Goal: Entertainment & Leisure: Consume media (video, audio)

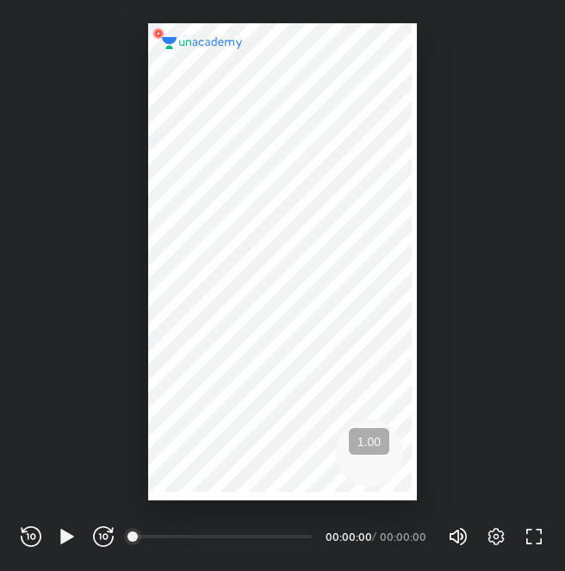
scroll to position [571, 565]
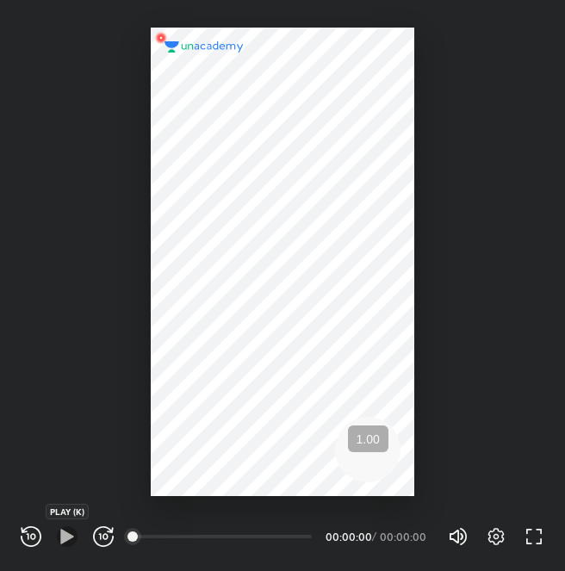
click at [66, 535] on icon "button" at bounding box center [66, 536] width 13 height 15
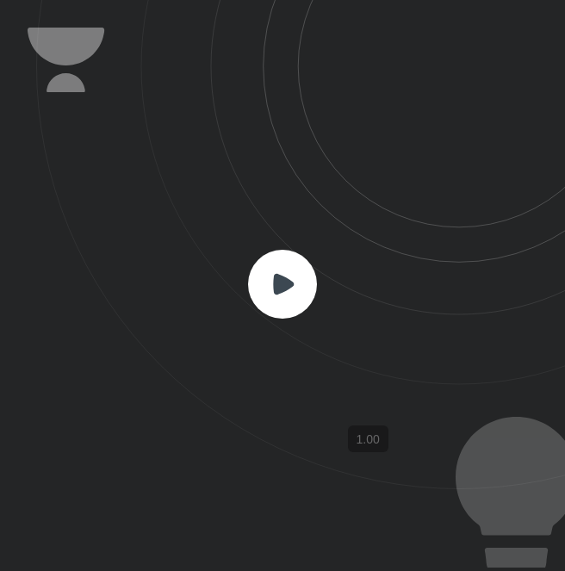
click at [289, 271] on rect at bounding box center [282, 284] width 69 height 69
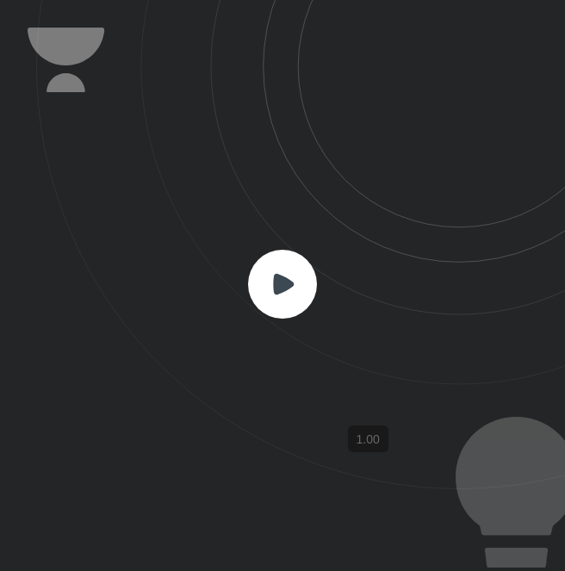
click at [289, 271] on rect at bounding box center [282, 284] width 69 height 69
click at [286, 273] on rect at bounding box center [282, 284] width 69 height 69
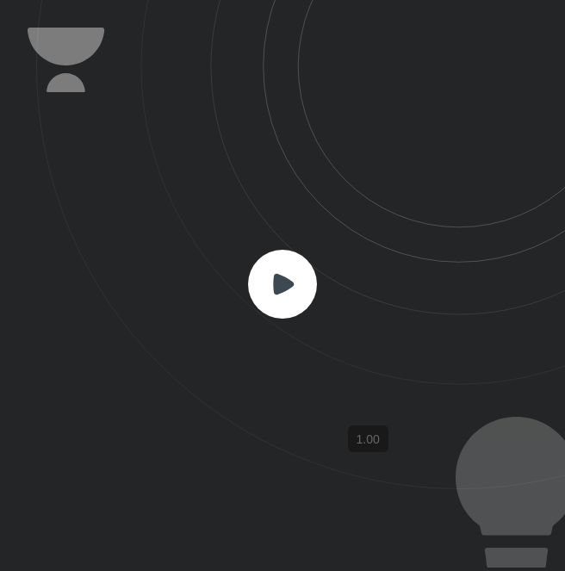
click at [286, 273] on rect at bounding box center [282, 284] width 69 height 69
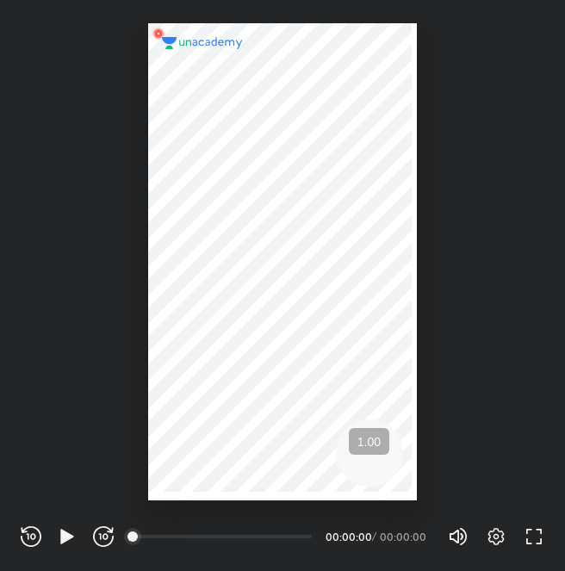
scroll to position [571, 565]
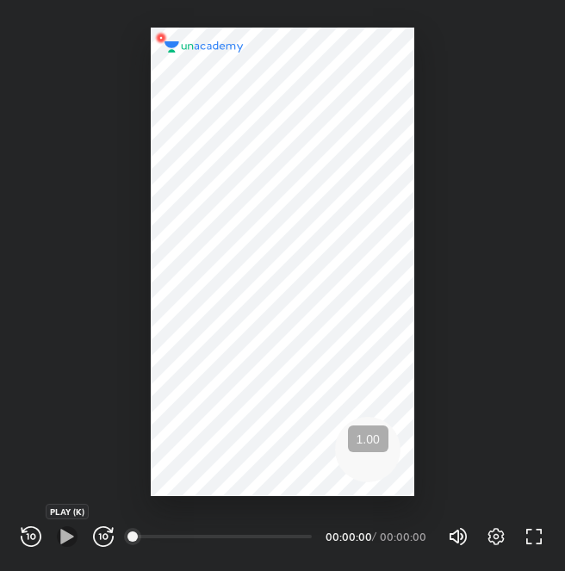
click at [70, 533] on icon "button" at bounding box center [67, 536] width 21 height 21
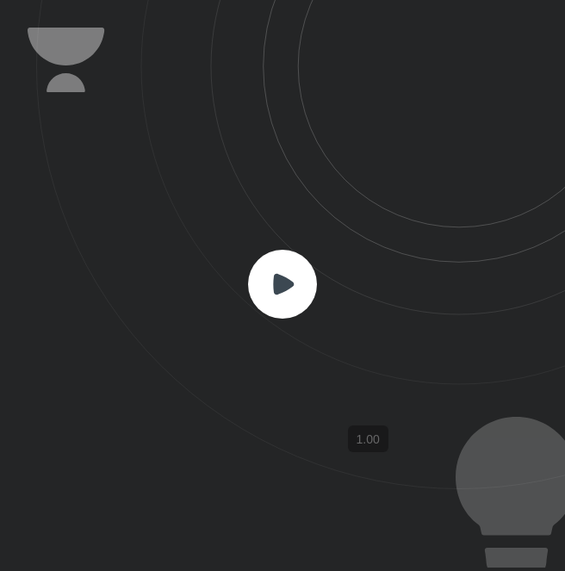
click at [289, 271] on rect at bounding box center [282, 284] width 69 height 69
